Goal: Task Accomplishment & Management: Use online tool/utility

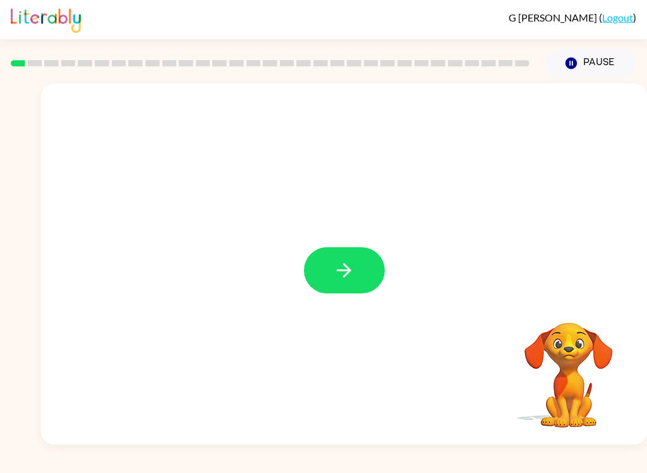
click at [334, 277] on icon "button" at bounding box center [344, 270] width 22 height 22
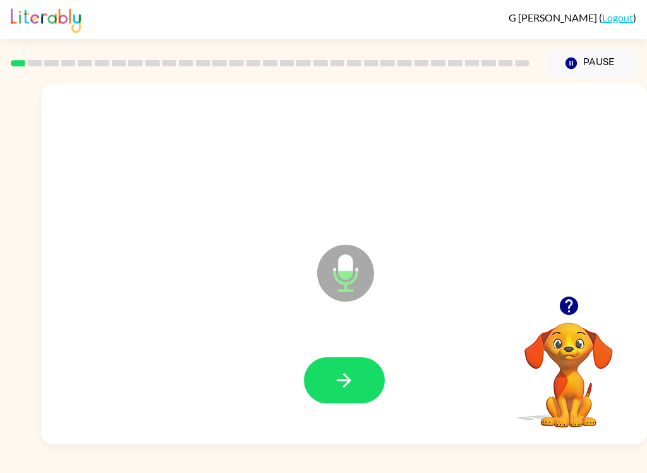
click at [346, 378] on icon "button" at bounding box center [344, 380] width 22 height 22
click at [353, 385] on icon "button" at bounding box center [344, 380] width 22 height 22
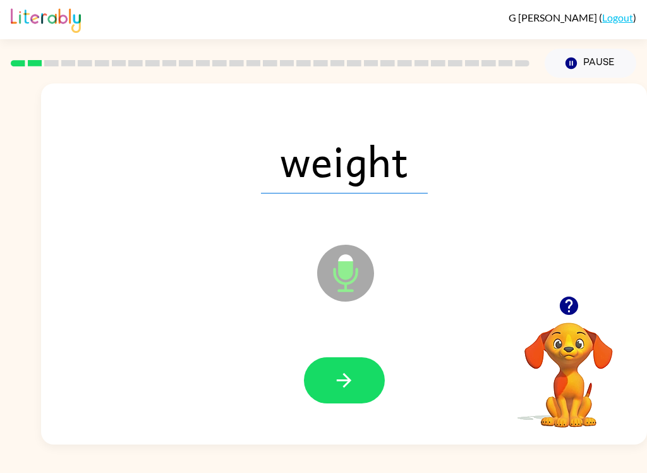
click at [346, 378] on icon "button" at bounding box center [344, 380] width 22 height 22
click at [350, 394] on button "button" at bounding box center [344, 380] width 81 height 46
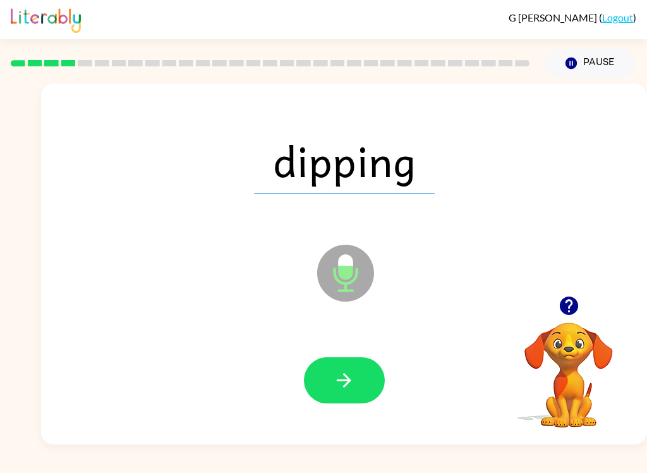
click at [351, 370] on icon "button" at bounding box center [344, 380] width 22 height 22
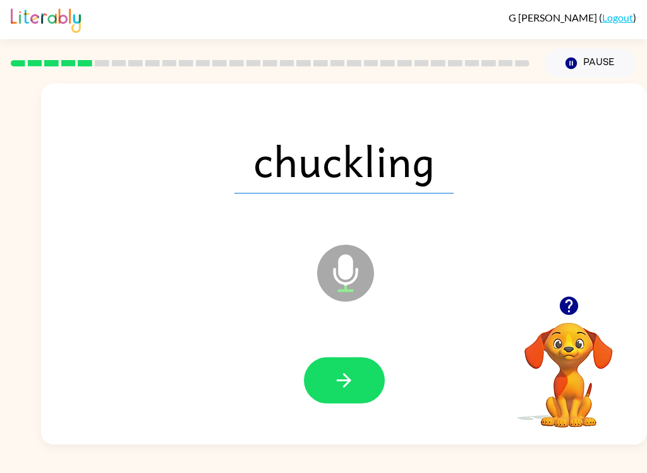
click at [383, 374] on button "button" at bounding box center [344, 380] width 81 height 46
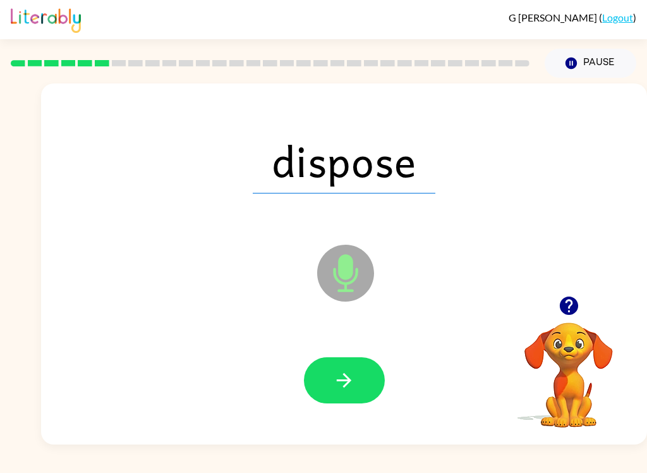
click at [357, 391] on button "button" at bounding box center [344, 380] width 81 height 46
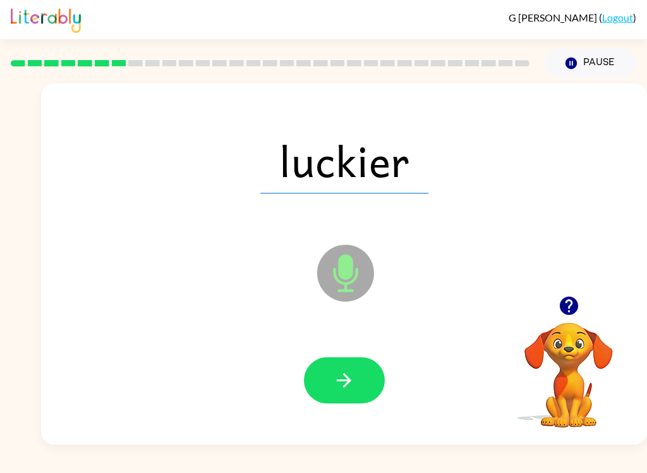
click at [349, 377] on icon "button" at bounding box center [344, 380] width 22 height 22
click at [345, 393] on button "button" at bounding box center [344, 380] width 81 height 46
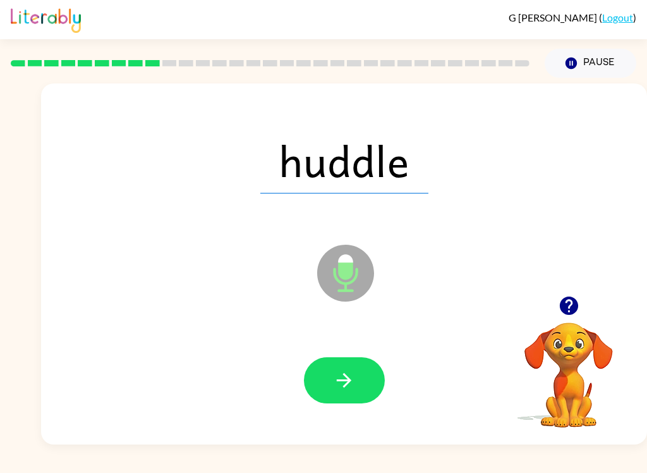
click at [357, 388] on button "button" at bounding box center [344, 380] width 81 height 46
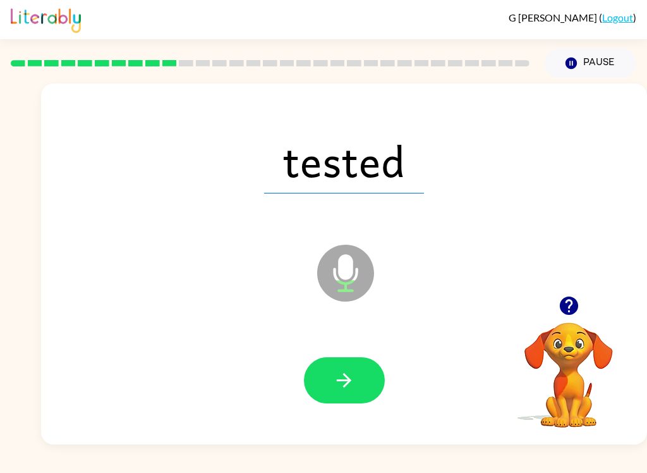
click at [317, 377] on button "button" at bounding box center [344, 380] width 81 height 46
click at [365, 373] on button "button" at bounding box center [344, 380] width 81 height 46
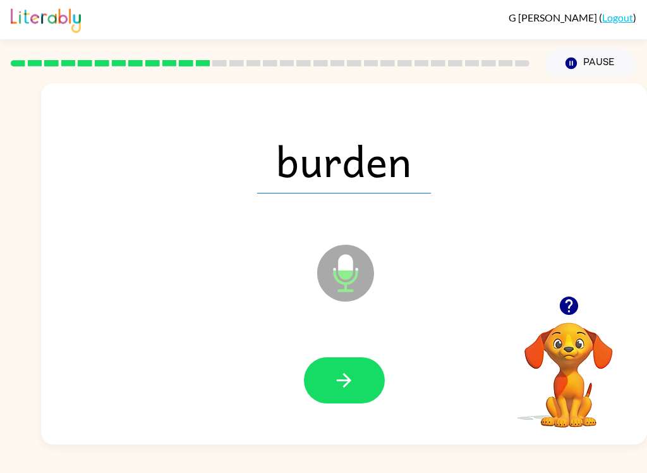
click at [341, 391] on icon "button" at bounding box center [344, 380] width 22 height 22
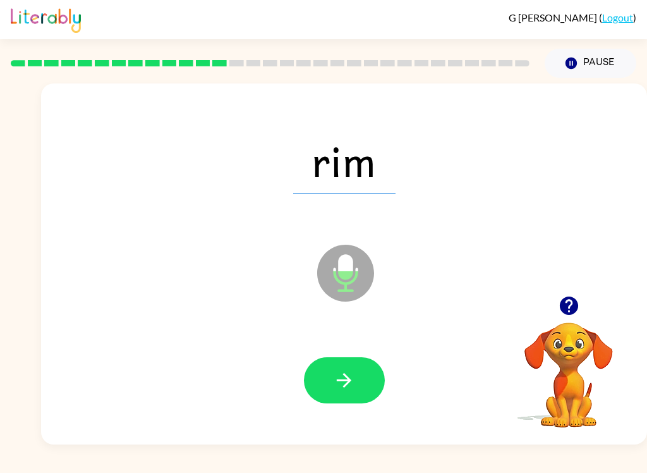
click at [351, 358] on button "button" at bounding box center [344, 380] width 81 height 46
click at [359, 387] on button "button" at bounding box center [344, 380] width 81 height 46
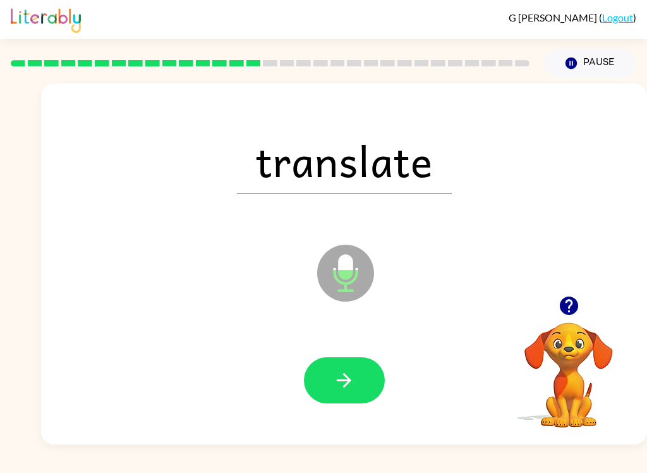
click at [361, 393] on button "button" at bounding box center [344, 380] width 81 height 46
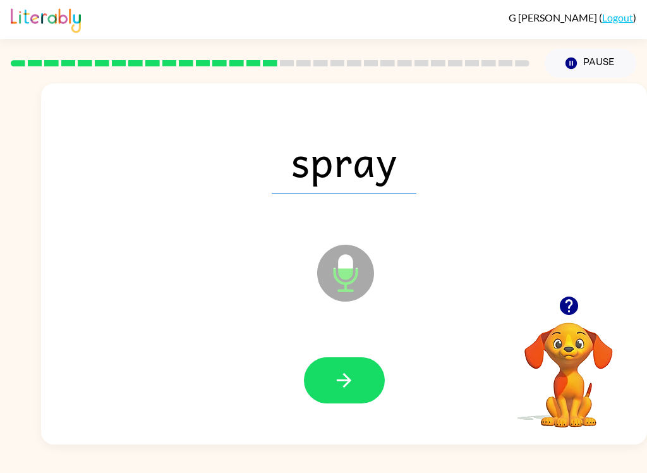
click at [340, 379] on icon "button" at bounding box center [344, 380] width 22 height 22
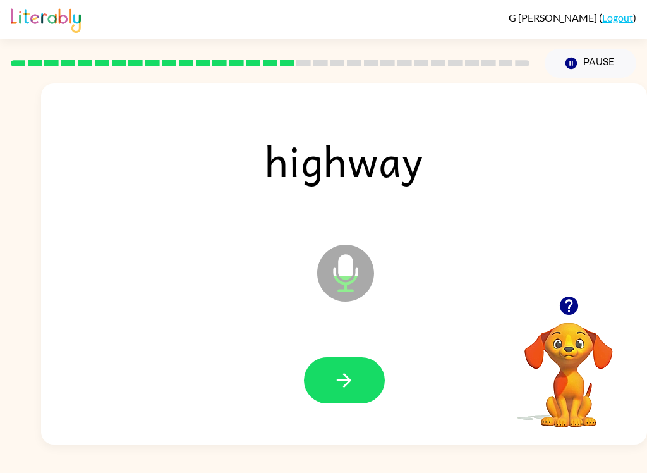
click at [342, 363] on button "button" at bounding box center [344, 380] width 81 height 46
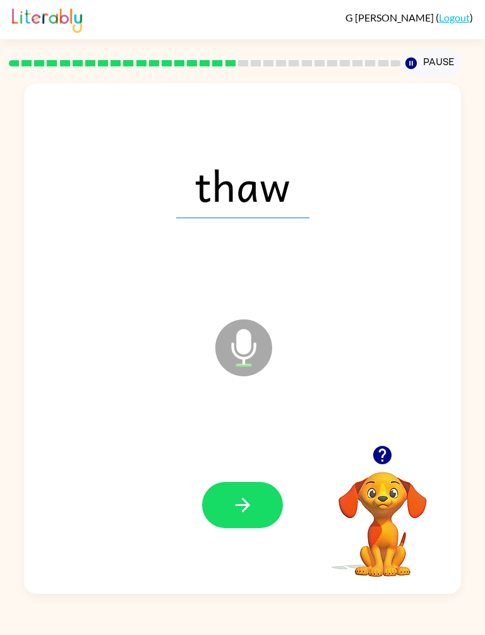
click at [234, 472] on button "button" at bounding box center [242, 505] width 81 height 46
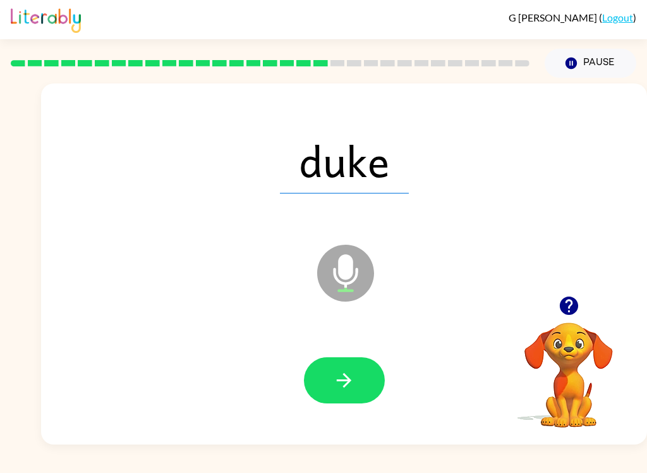
click at [357, 387] on button "button" at bounding box center [344, 380] width 81 height 46
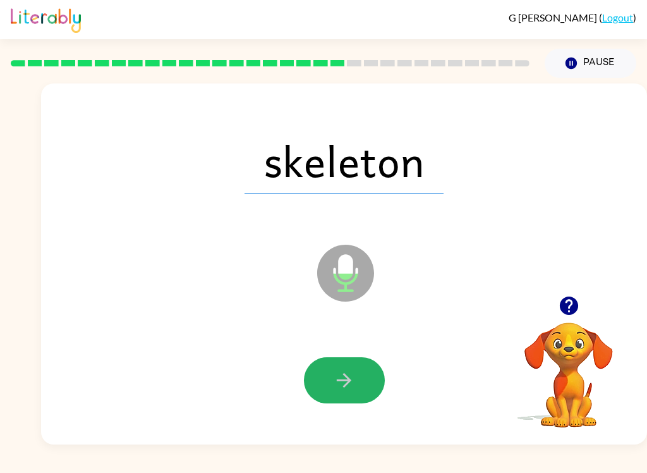
click at [358, 385] on button "button" at bounding box center [344, 380] width 81 height 46
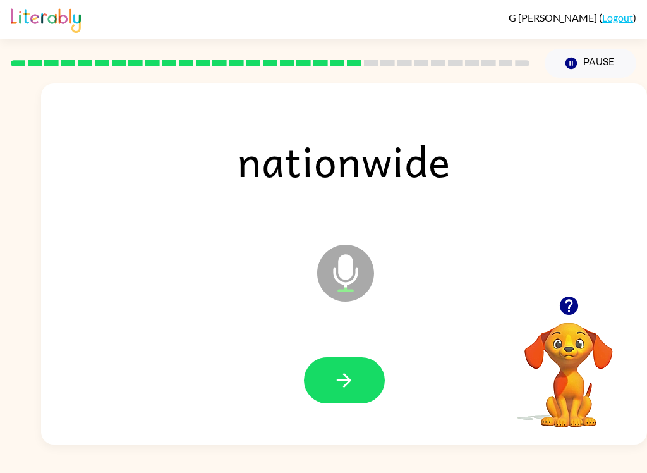
click at [373, 387] on button "button" at bounding box center [344, 380] width 81 height 46
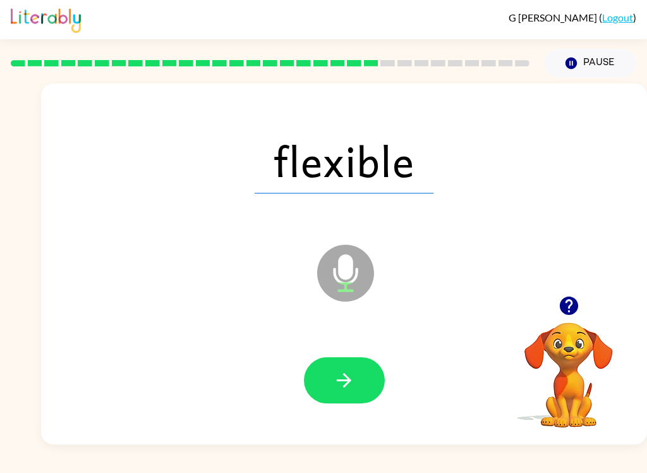
click at [362, 376] on button "button" at bounding box center [344, 380] width 81 height 46
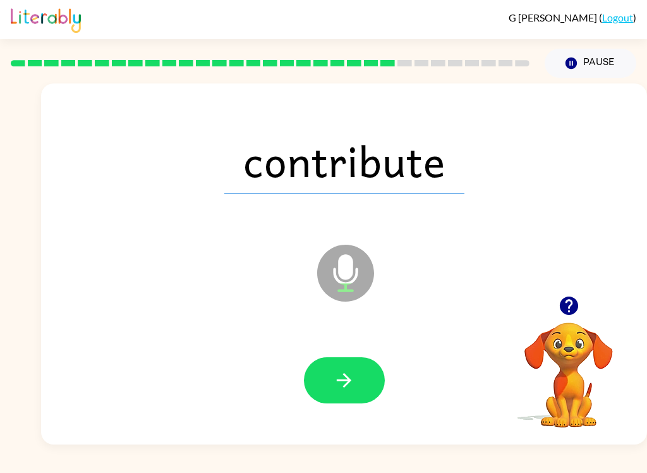
click at [363, 376] on button "button" at bounding box center [344, 380] width 81 height 46
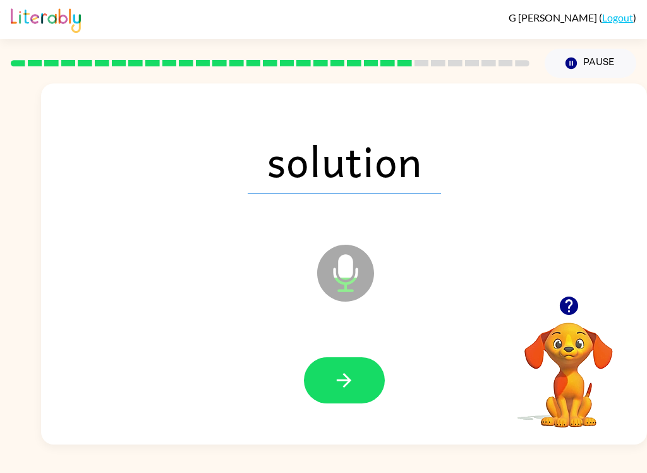
click at [365, 386] on button "button" at bounding box center [344, 380] width 81 height 46
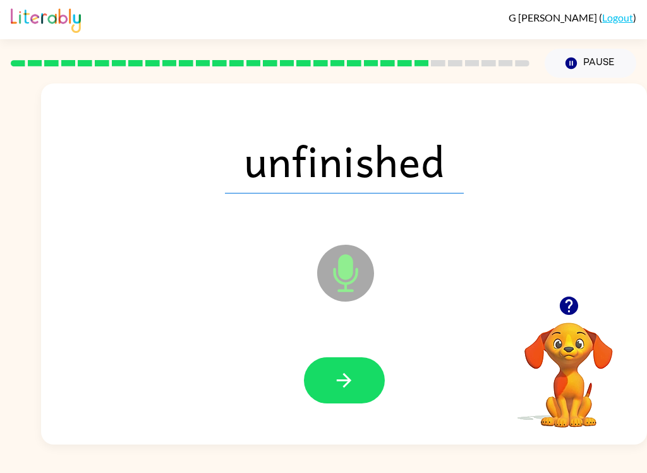
click at [356, 386] on button "button" at bounding box center [344, 380] width 81 height 46
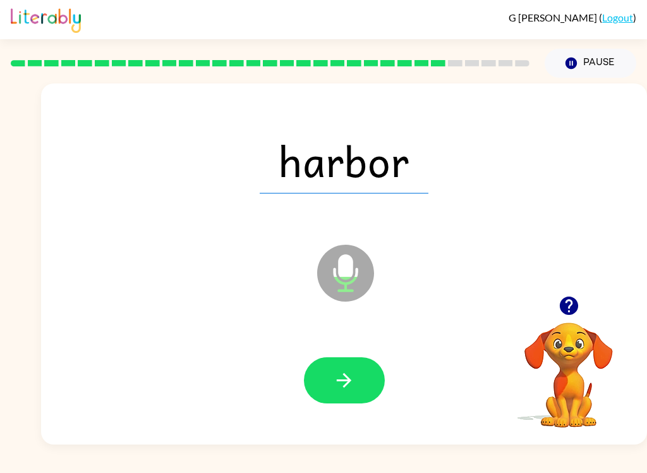
click at [360, 386] on button "button" at bounding box center [344, 380] width 81 height 46
click at [350, 380] on icon "button" at bounding box center [344, 380] width 15 height 15
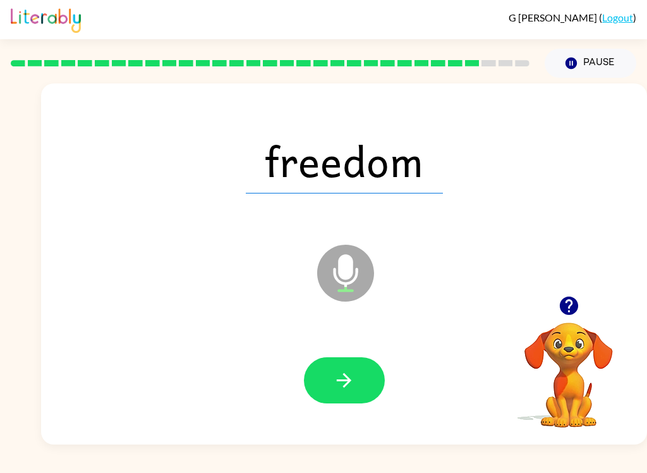
click at [377, 387] on button "button" at bounding box center [344, 380] width 81 height 46
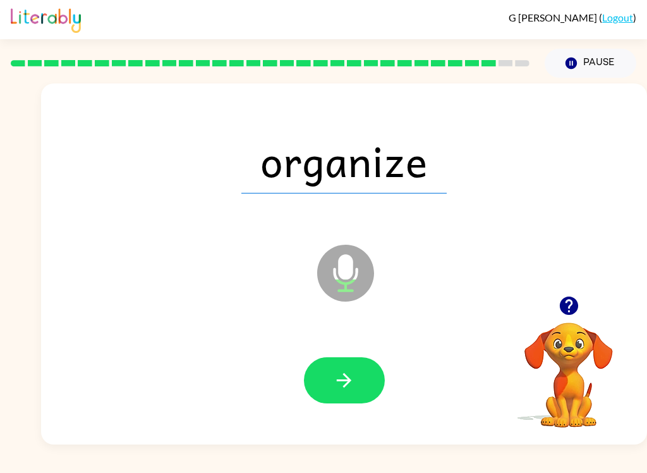
click at [375, 371] on button "button" at bounding box center [344, 380] width 81 height 46
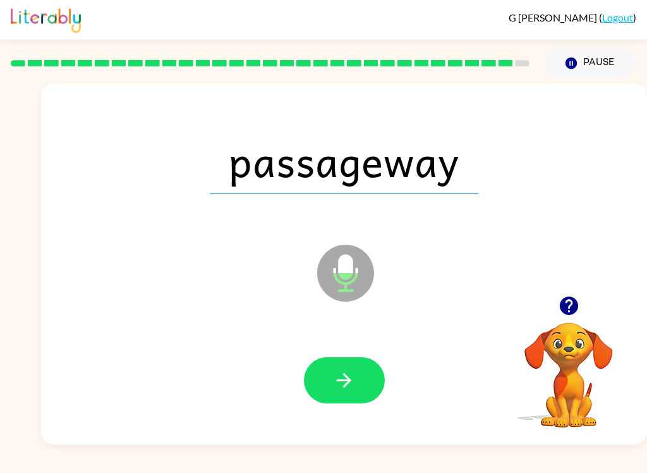
click at [349, 387] on icon "button" at bounding box center [344, 380] width 22 height 22
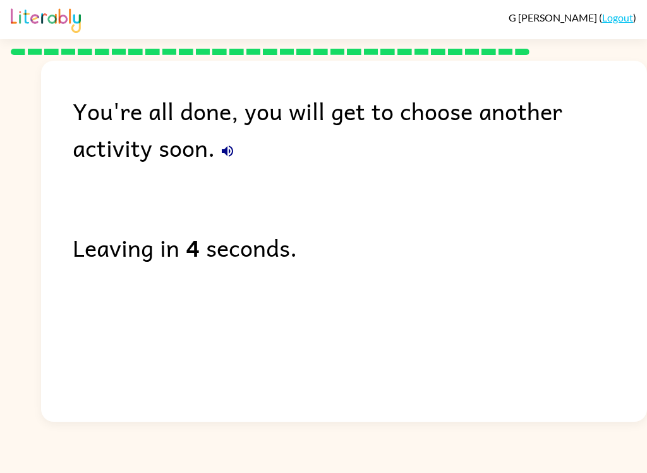
click at [190, 241] on b "4" at bounding box center [193, 247] width 14 height 37
click at [219, 256] on div "Leaving in 3 seconds." at bounding box center [360, 247] width 575 height 37
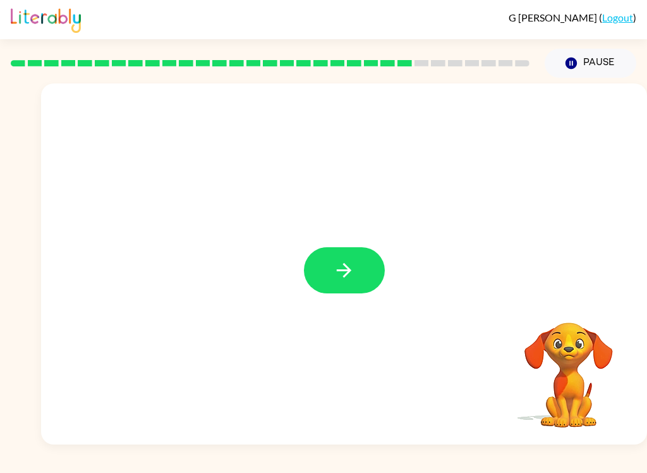
click at [338, 271] on icon "button" at bounding box center [344, 270] width 15 height 15
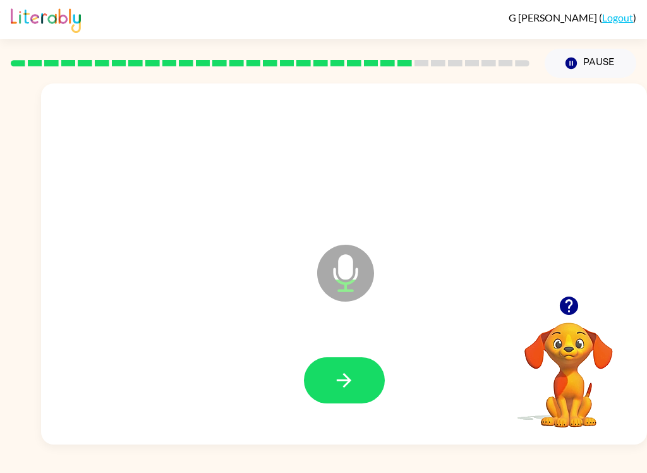
click at [364, 382] on button "button" at bounding box center [344, 380] width 81 height 46
click at [362, 392] on button "button" at bounding box center [344, 380] width 81 height 46
click at [360, 378] on button "button" at bounding box center [344, 380] width 81 height 46
click at [341, 384] on icon "button" at bounding box center [344, 380] width 22 height 22
click at [346, 385] on icon "button" at bounding box center [344, 380] width 15 height 15
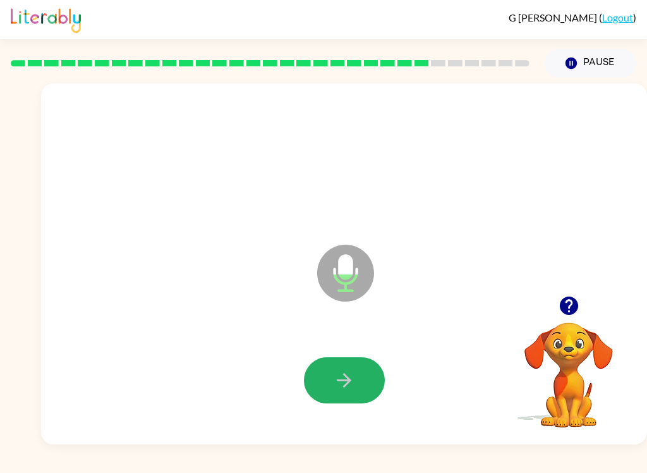
click at [331, 375] on button "button" at bounding box center [344, 380] width 81 height 46
click at [345, 381] on icon "button" at bounding box center [344, 380] width 15 height 15
click at [337, 401] on button "button" at bounding box center [344, 380] width 81 height 46
click at [328, 383] on button "button" at bounding box center [344, 380] width 81 height 46
click at [333, 387] on icon "button" at bounding box center [344, 380] width 22 height 22
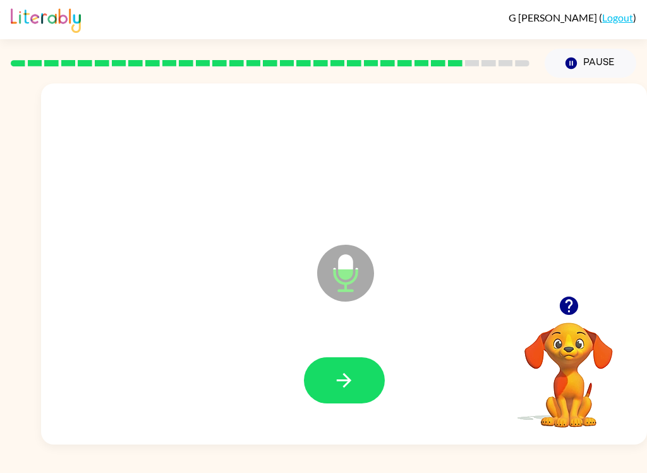
click at [343, 380] on icon "button" at bounding box center [344, 380] width 15 height 15
click at [353, 382] on icon "button" at bounding box center [344, 380] width 22 height 22
click at [582, 314] on button "button" at bounding box center [569, 306] width 32 height 32
click at [568, 354] on video "Your browser must support playing .mp4 files to use Literably. Please try using…" at bounding box center [569, 366] width 126 height 126
click at [566, 312] on icon "button" at bounding box center [568, 305] width 18 height 18
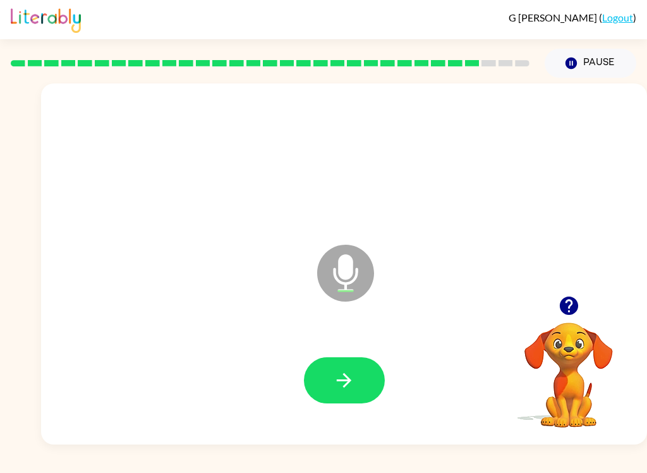
click at [276, 455] on div "G [PERSON_NAME] ( Logout ) Pause Pause Microphone The Microphone is here when i…" at bounding box center [323, 236] width 647 height 473
click at [338, 369] on button "button" at bounding box center [344, 380] width 81 height 46
click at [576, 310] on icon "button" at bounding box center [568, 305] width 18 height 18
click at [350, 381] on icon "button" at bounding box center [344, 380] width 15 height 15
click at [352, 379] on icon "button" at bounding box center [344, 380] width 22 height 22
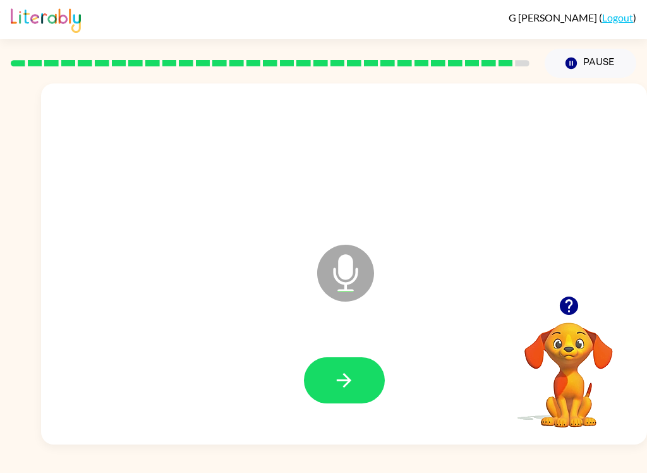
click at [343, 384] on icon "button" at bounding box center [344, 380] width 22 height 22
click at [334, 386] on icon "button" at bounding box center [344, 380] width 22 height 22
